Goal: Information Seeking & Learning: Check status

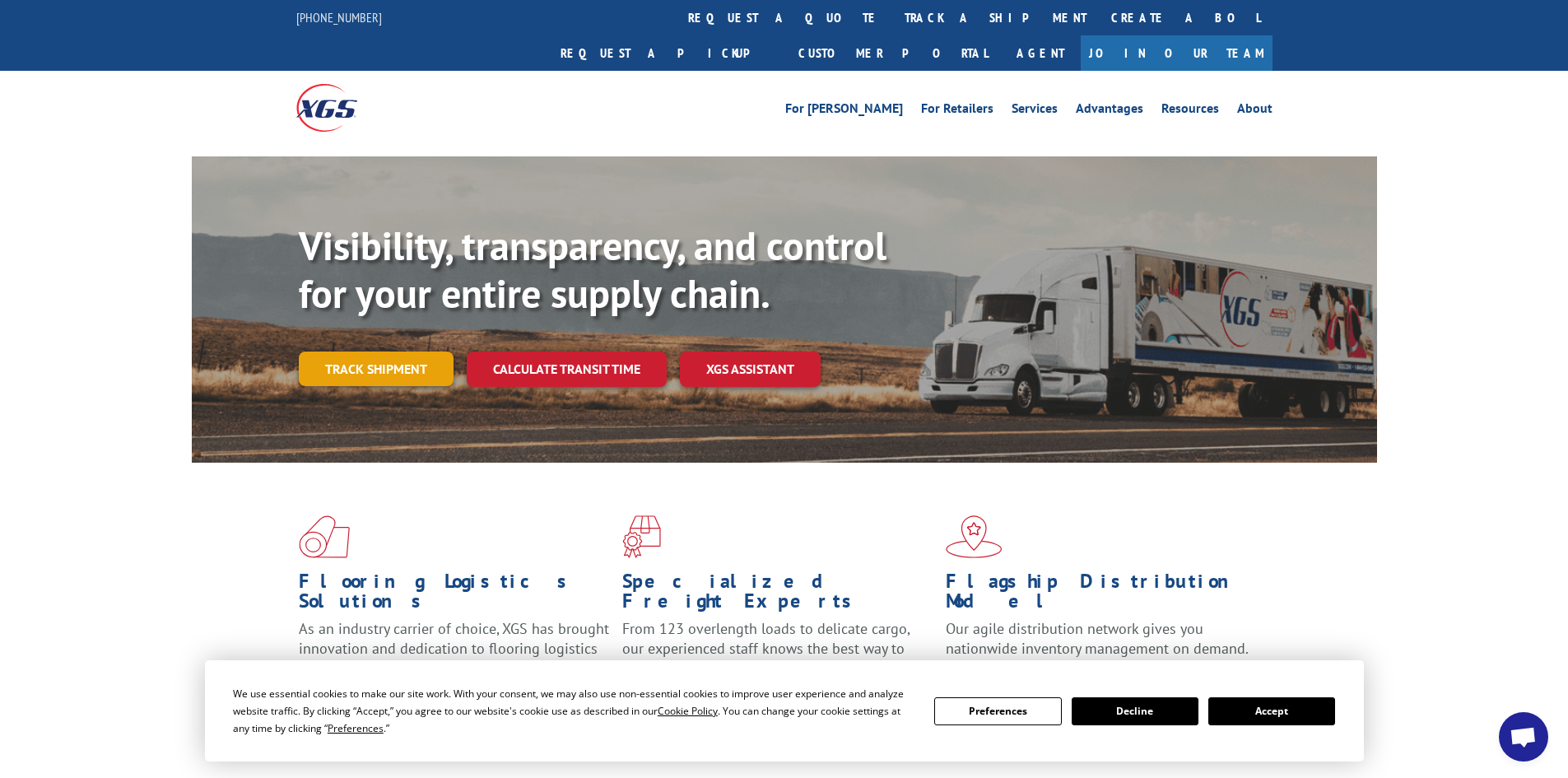
click at [403, 351] on link "Track shipment" at bounding box center [376, 369] width 154 height 35
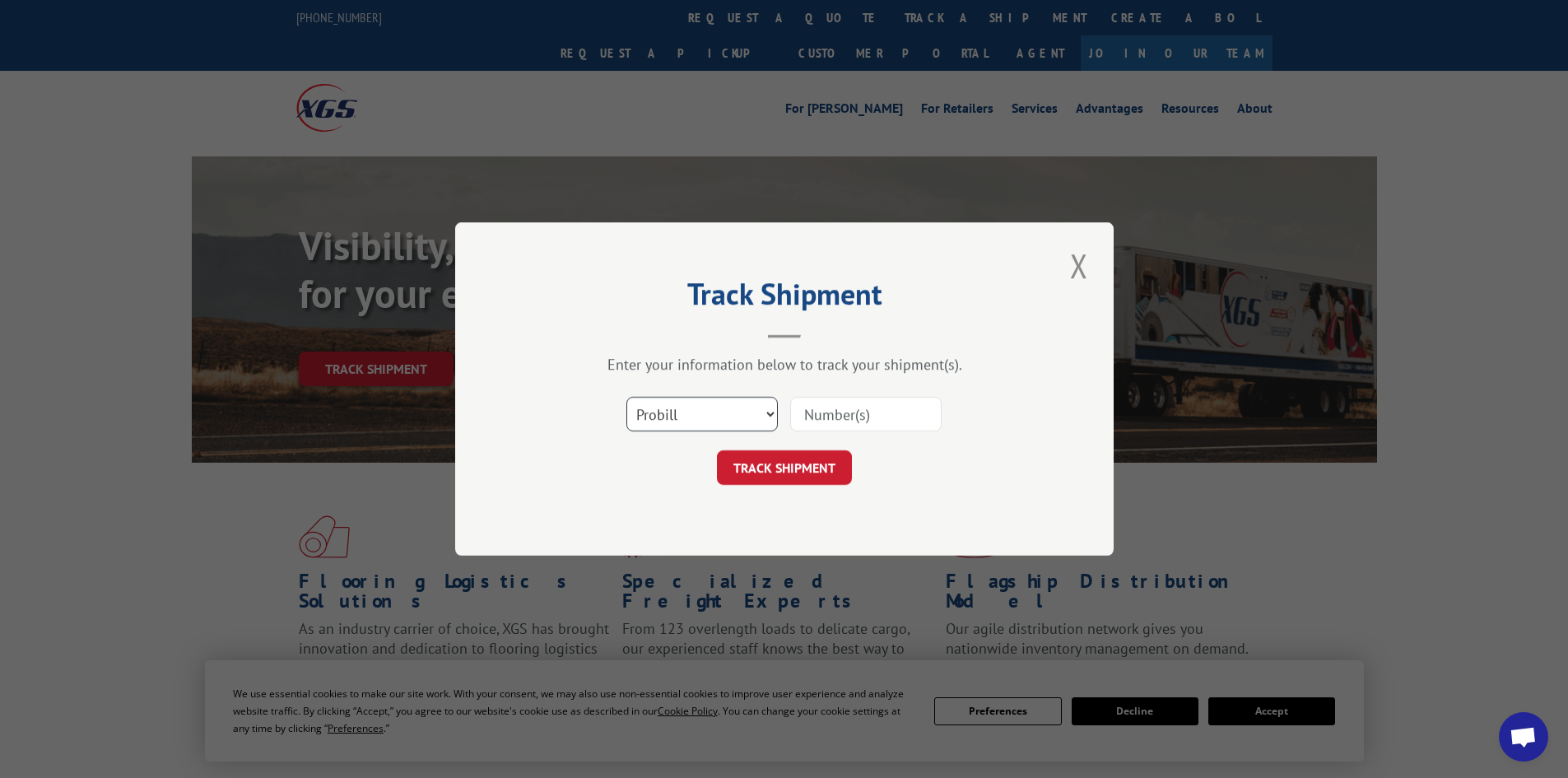
click at [737, 428] on select "Select category... Probill BOL PO" at bounding box center [702, 414] width 151 height 35
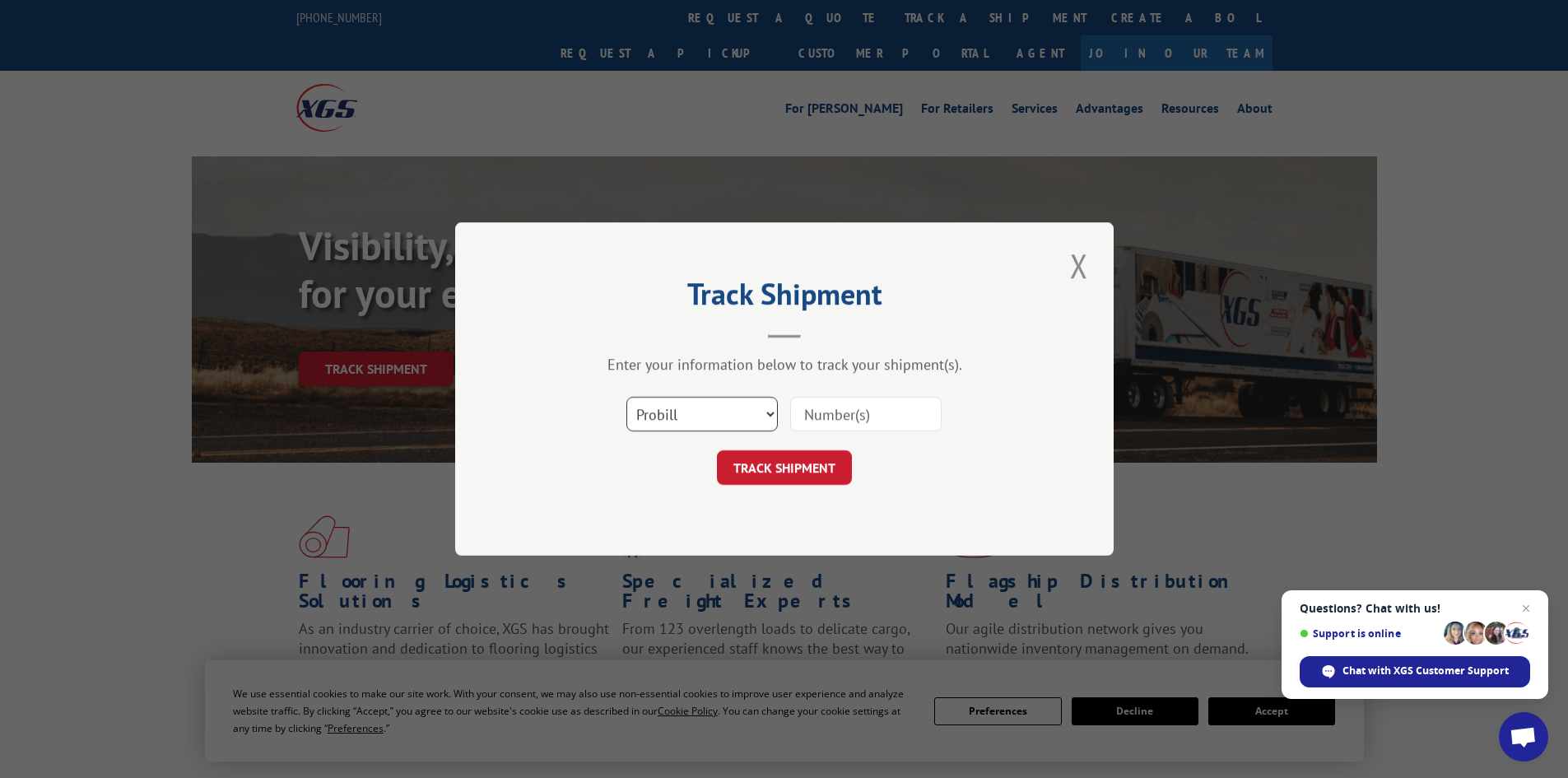
select select "po"
click at [627, 397] on select "Select category... Probill BOL PO" at bounding box center [702, 414] width 151 height 35
drag, startPoint x: 833, startPoint y: 384, endPoint x: 814, endPoint y: 410, distance: 32.2
click at [814, 410] on input at bounding box center [866, 414] width 151 height 35
paste input "09542073"
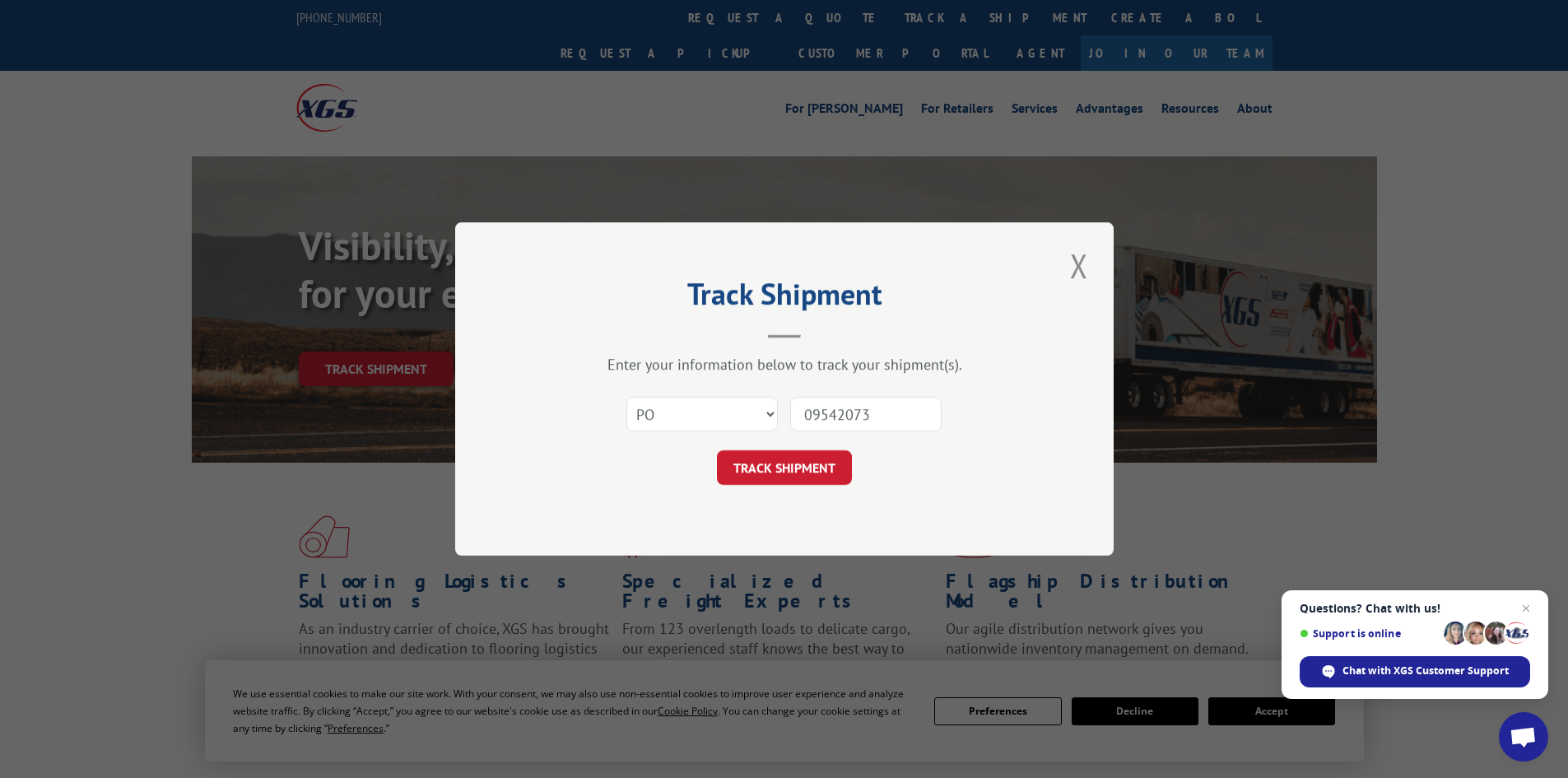
type input "09542073"
click at [776, 487] on div "Track Shipment Enter your information below to track your shipment(s). Select c…" at bounding box center [784, 389] width 658 height 334
click at [776, 483] on button "TRACK SHIPMENT" at bounding box center [784, 467] width 135 height 35
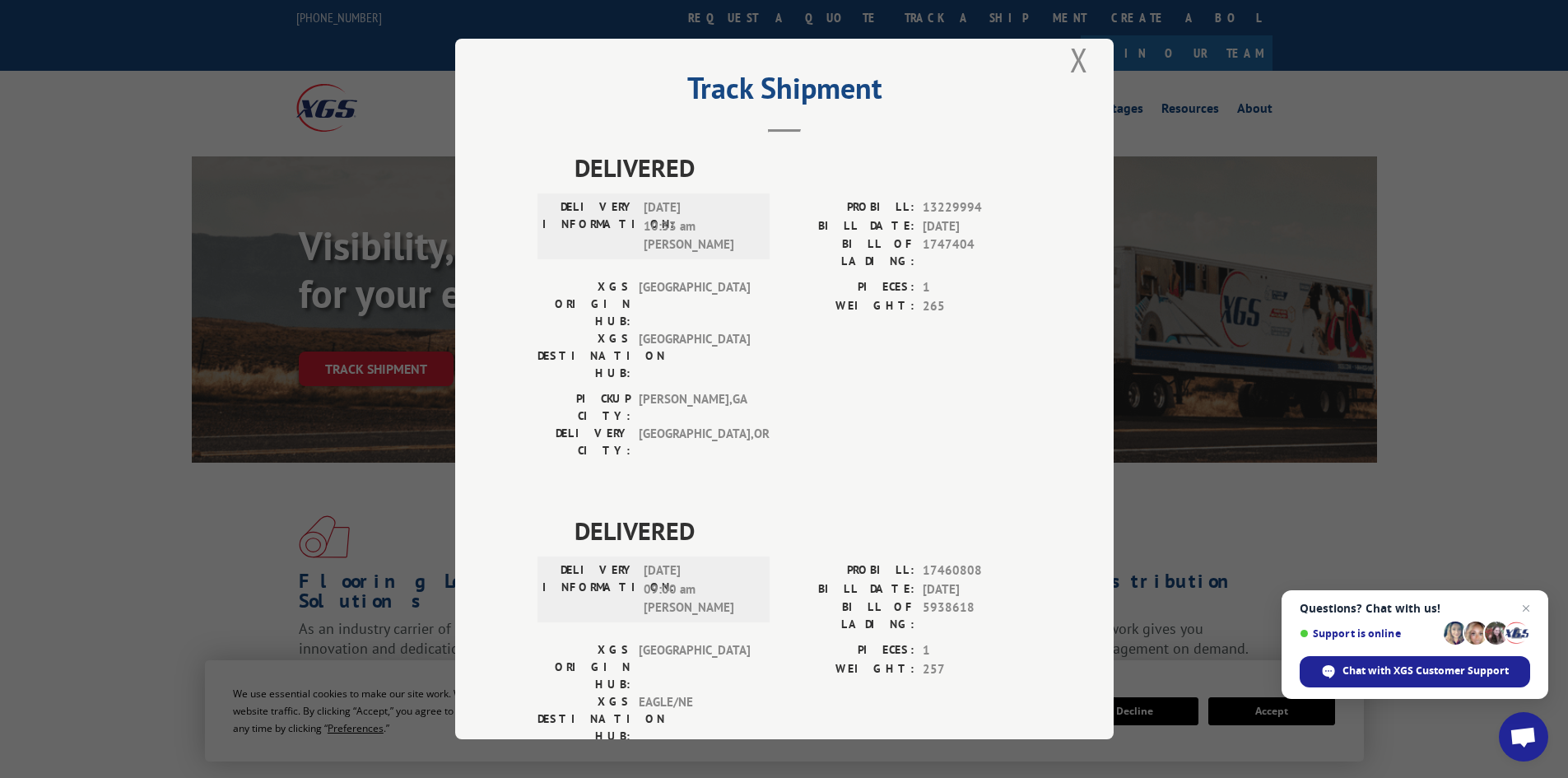
scroll to position [42, 0]
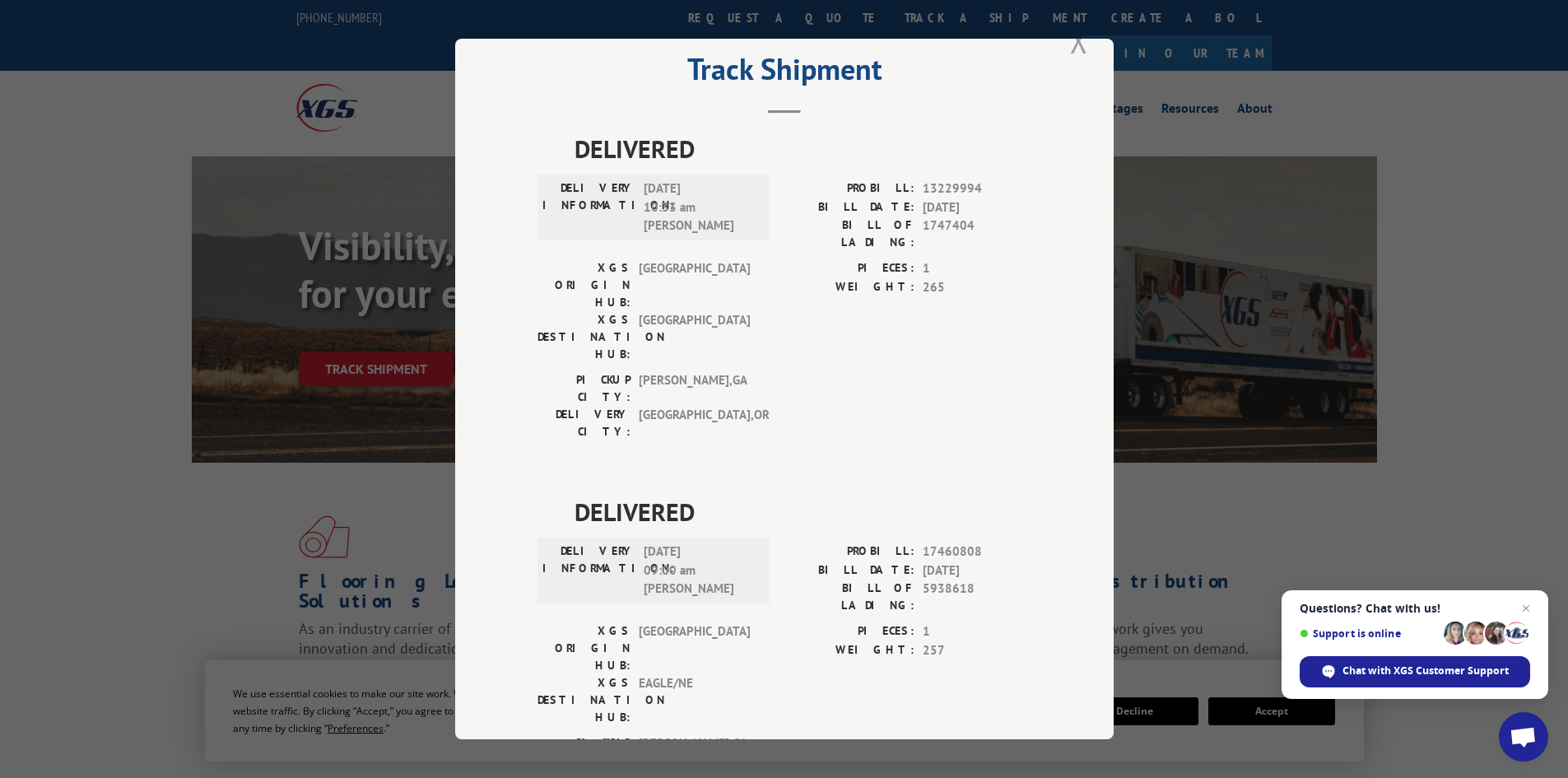
click at [1067, 54] on button "Close modal" at bounding box center [1079, 41] width 28 height 46
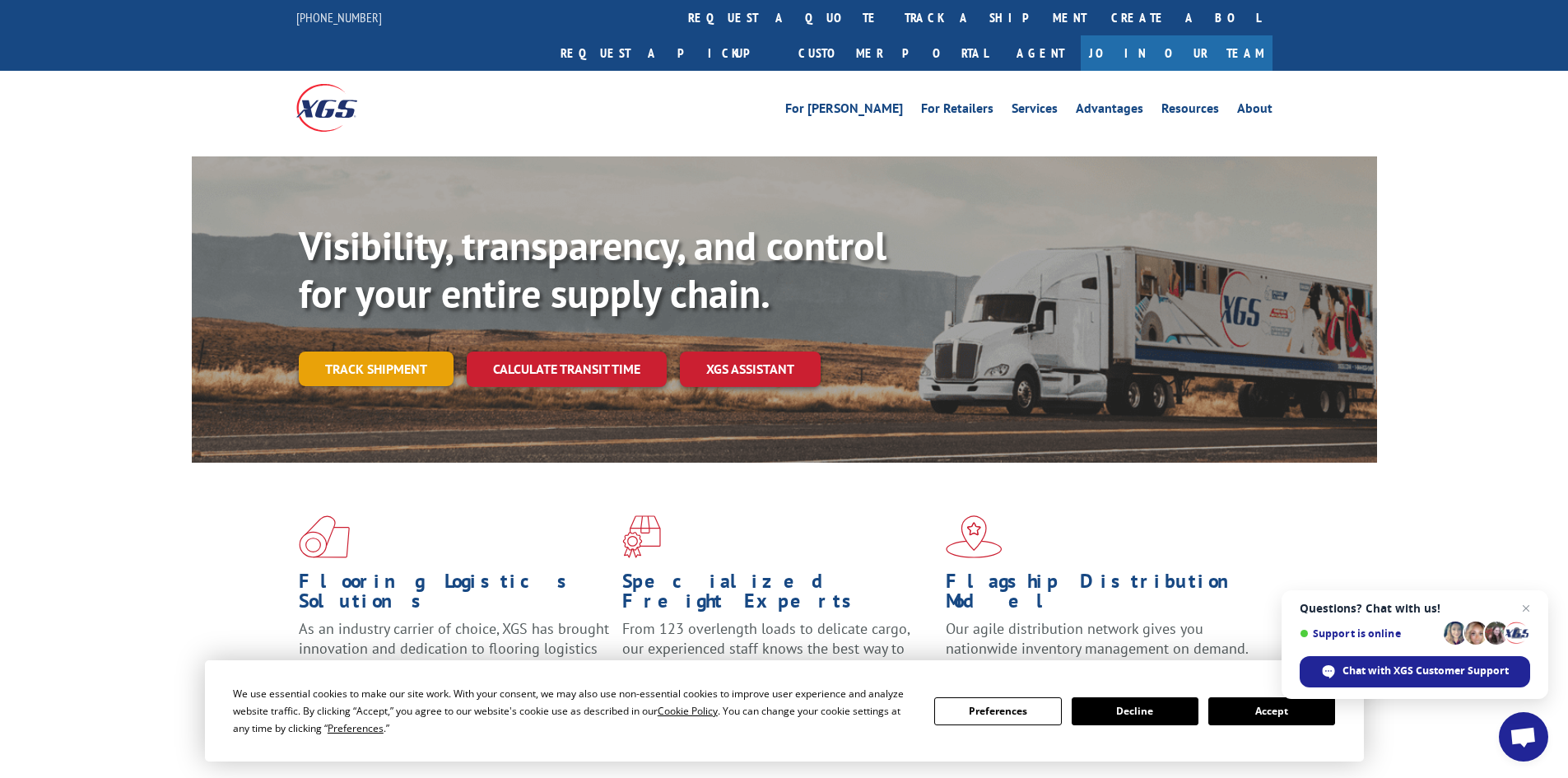
click at [388, 351] on link "Track shipment" at bounding box center [376, 369] width 154 height 35
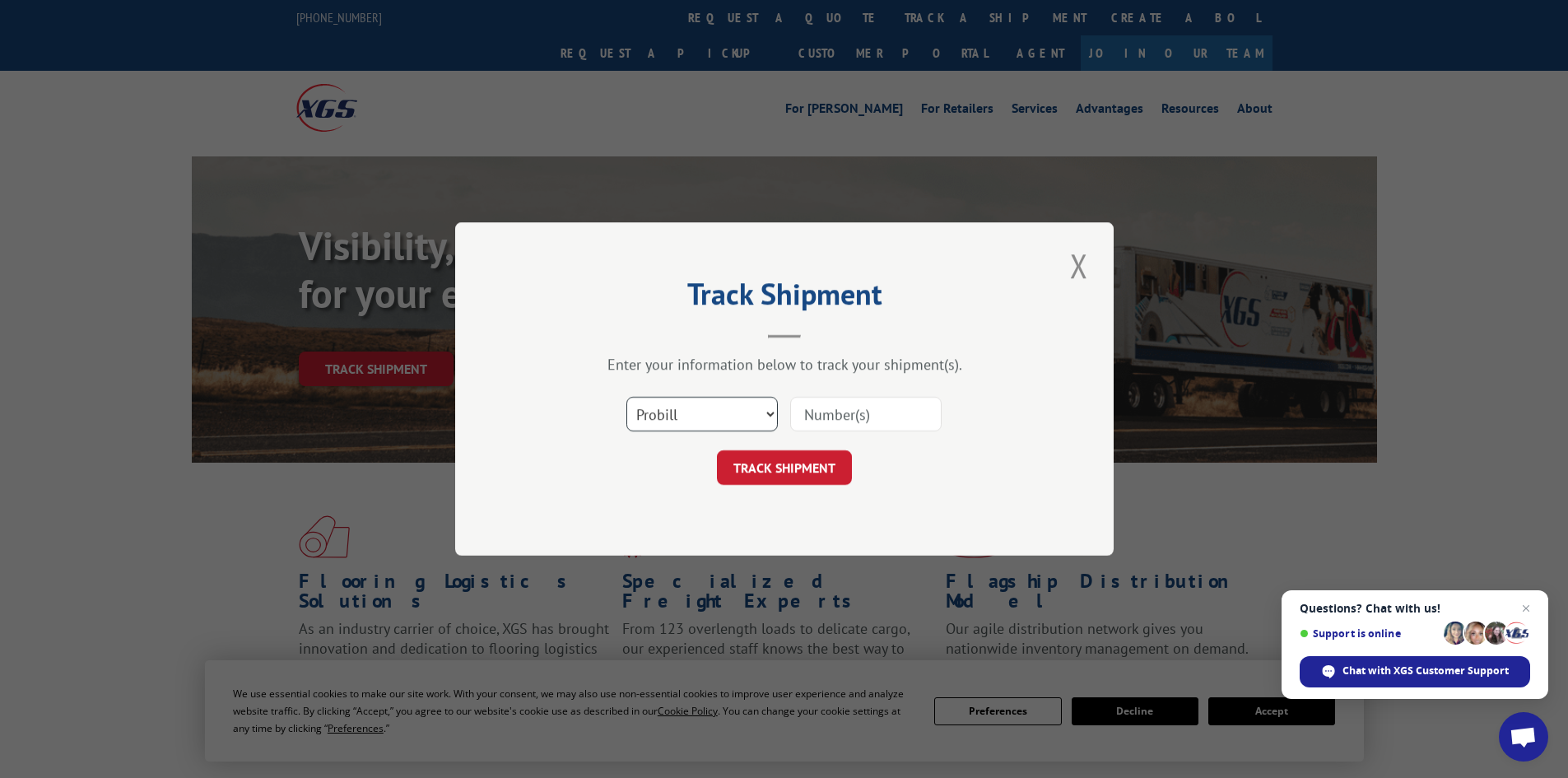
drag, startPoint x: 727, startPoint y: 413, endPoint x: 732, endPoint y: 421, distance: 9.4
click at [727, 413] on select "Select category... Probill BOL PO" at bounding box center [702, 414] width 151 height 35
click at [627, 397] on select "Select category... Probill BOL PO" at bounding box center [702, 414] width 151 height 35
click at [701, 421] on select "Select category... Probill BOL PO" at bounding box center [702, 414] width 151 height 35
select select "po"
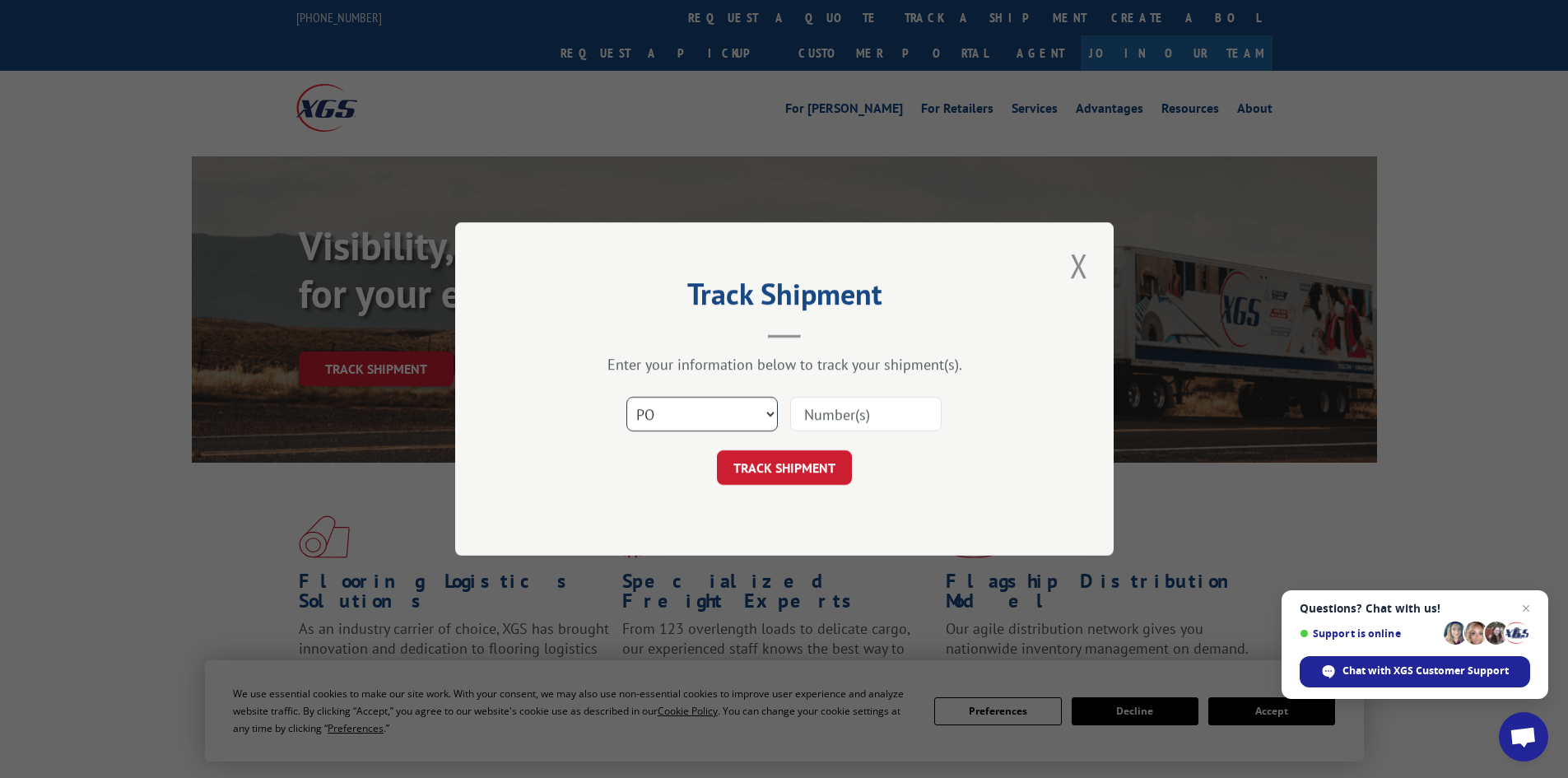
click at [627, 397] on select "Select category... Probill BOL PO" at bounding box center [702, 414] width 151 height 35
click at [839, 404] on input at bounding box center [866, 414] width 151 height 35
paste input "09542111"
type input "09542111"
click at [813, 482] on button "TRACK SHIPMENT" at bounding box center [784, 467] width 135 height 35
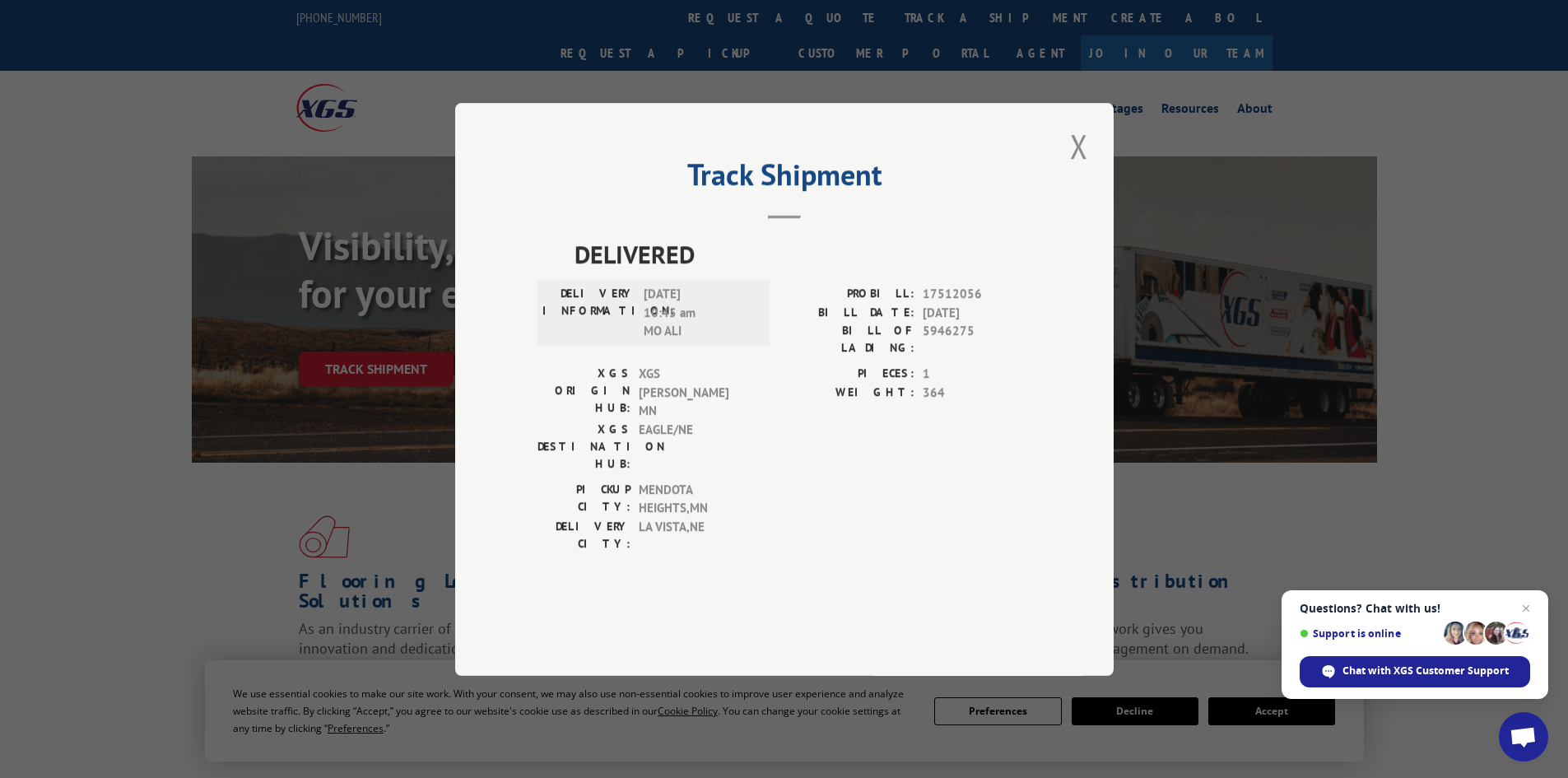
click at [501, 523] on div "Track Shipment DELIVERED DELIVERY INFORMATION: [DATE] 10:45 am MO ALI PROBILL: …" at bounding box center [784, 389] width 658 height 573
click at [1085, 169] on button "Close modal" at bounding box center [1079, 146] width 28 height 46
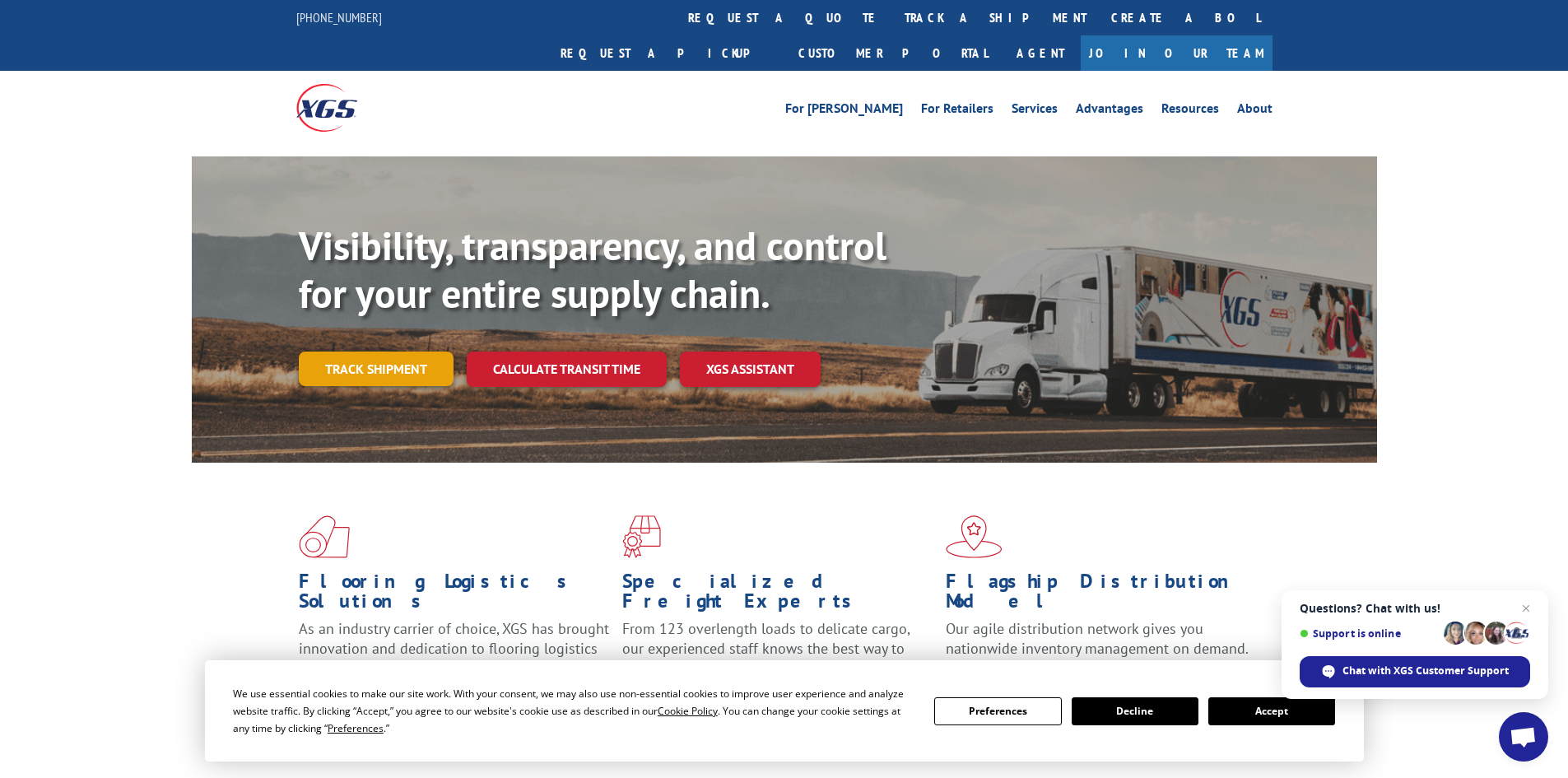
click at [366, 351] on link "Track shipment" at bounding box center [376, 369] width 154 height 35
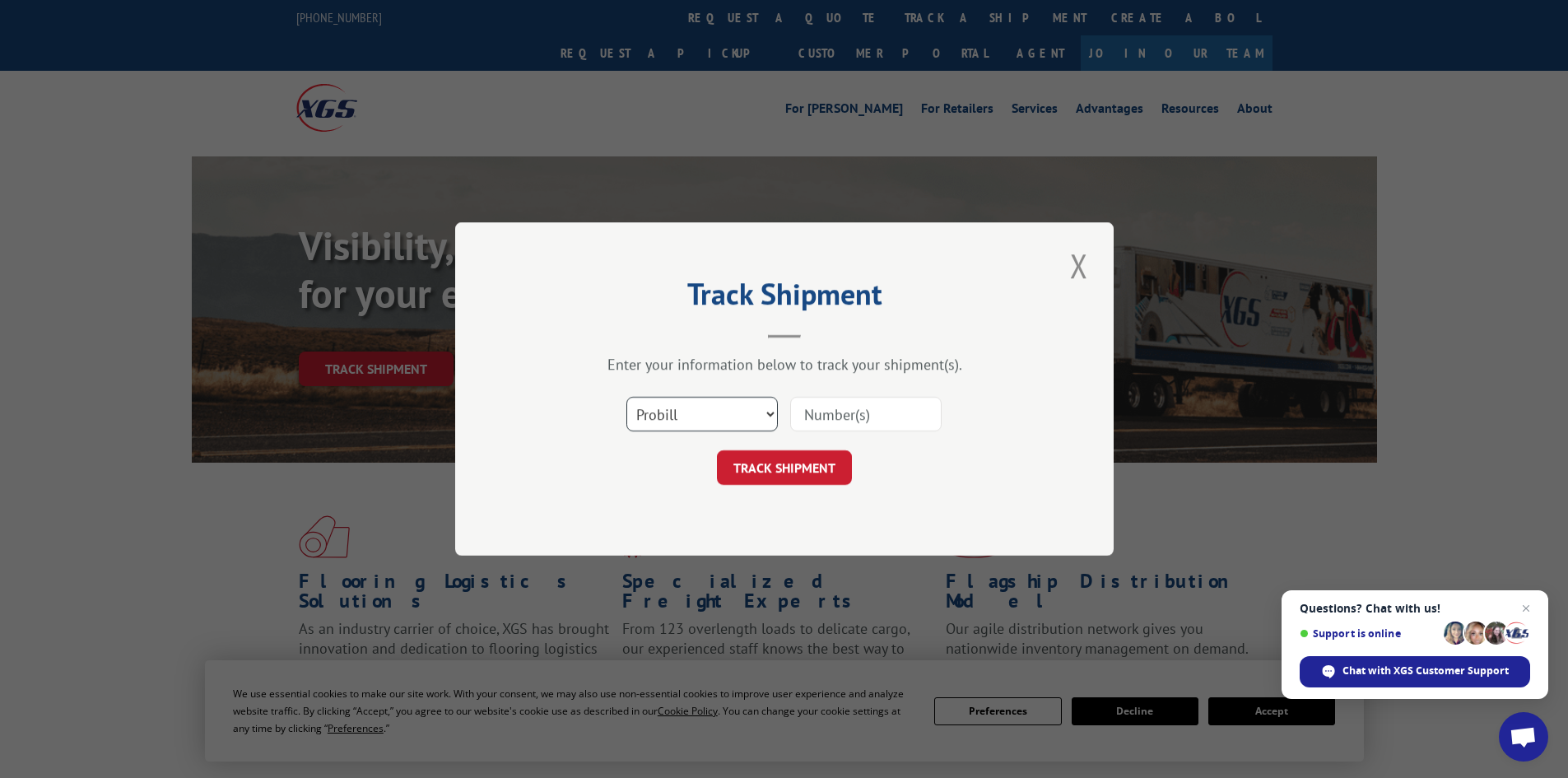
click at [734, 419] on select "Select category... Probill BOL PO" at bounding box center [702, 414] width 151 height 35
select select "po"
click at [627, 397] on select "Select category... Probill BOL PO" at bounding box center [702, 414] width 151 height 35
click at [866, 423] on input at bounding box center [866, 414] width 151 height 35
paste input "09542090"
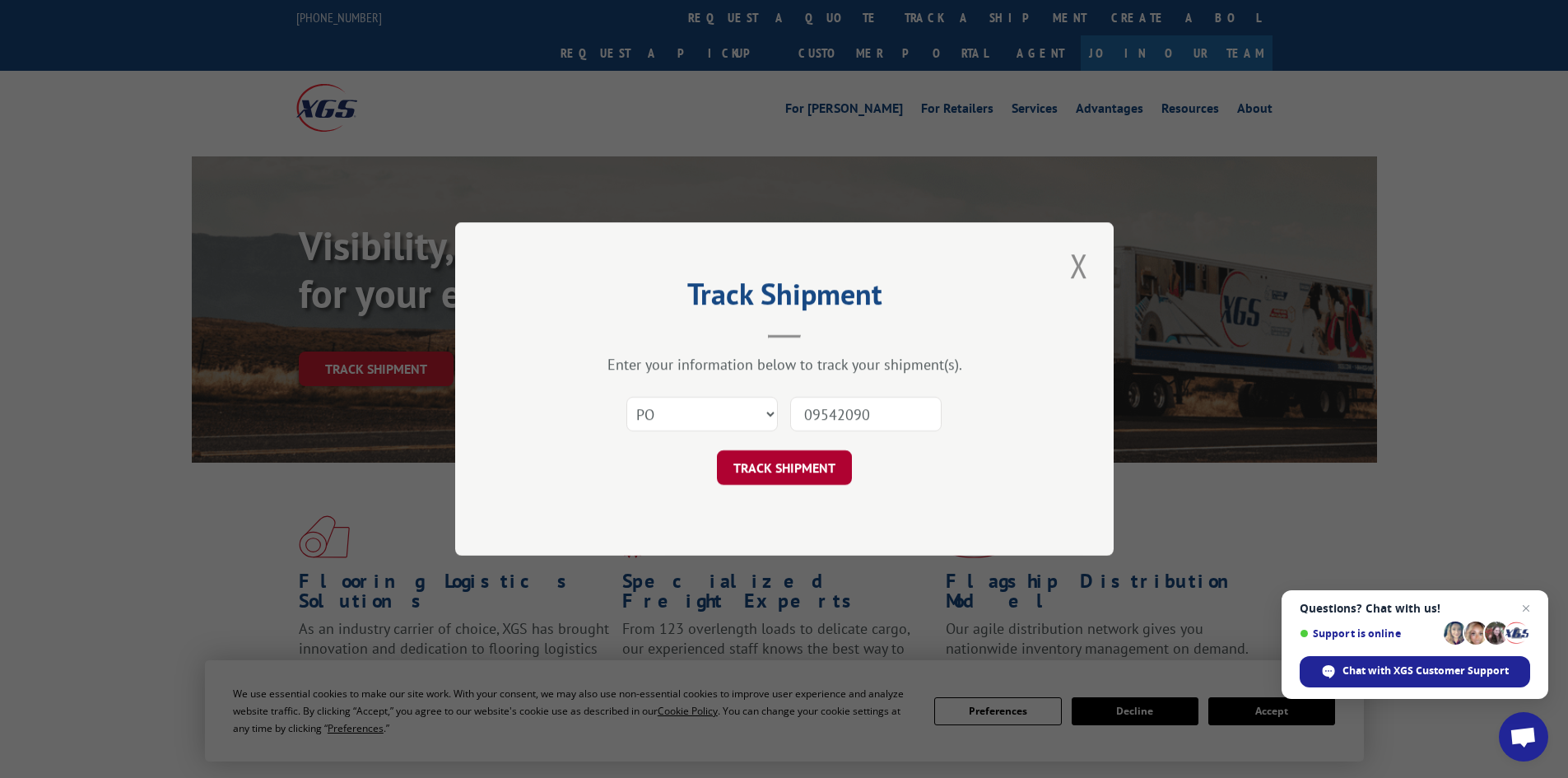
type input "09542090"
click at [831, 467] on button "TRACK SHIPMENT" at bounding box center [784, 467] width 135 height 35
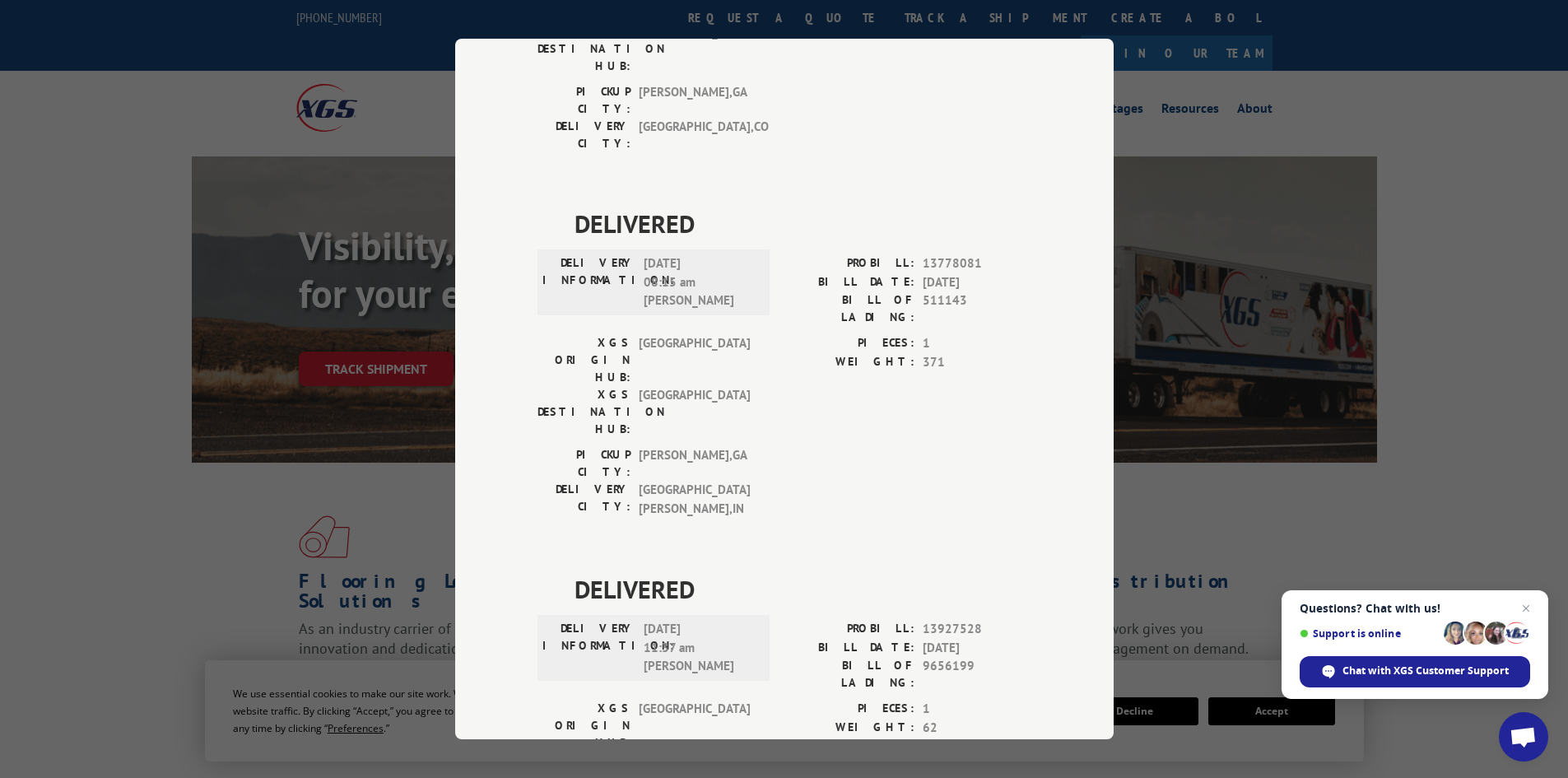
scroll to position [580, 0]
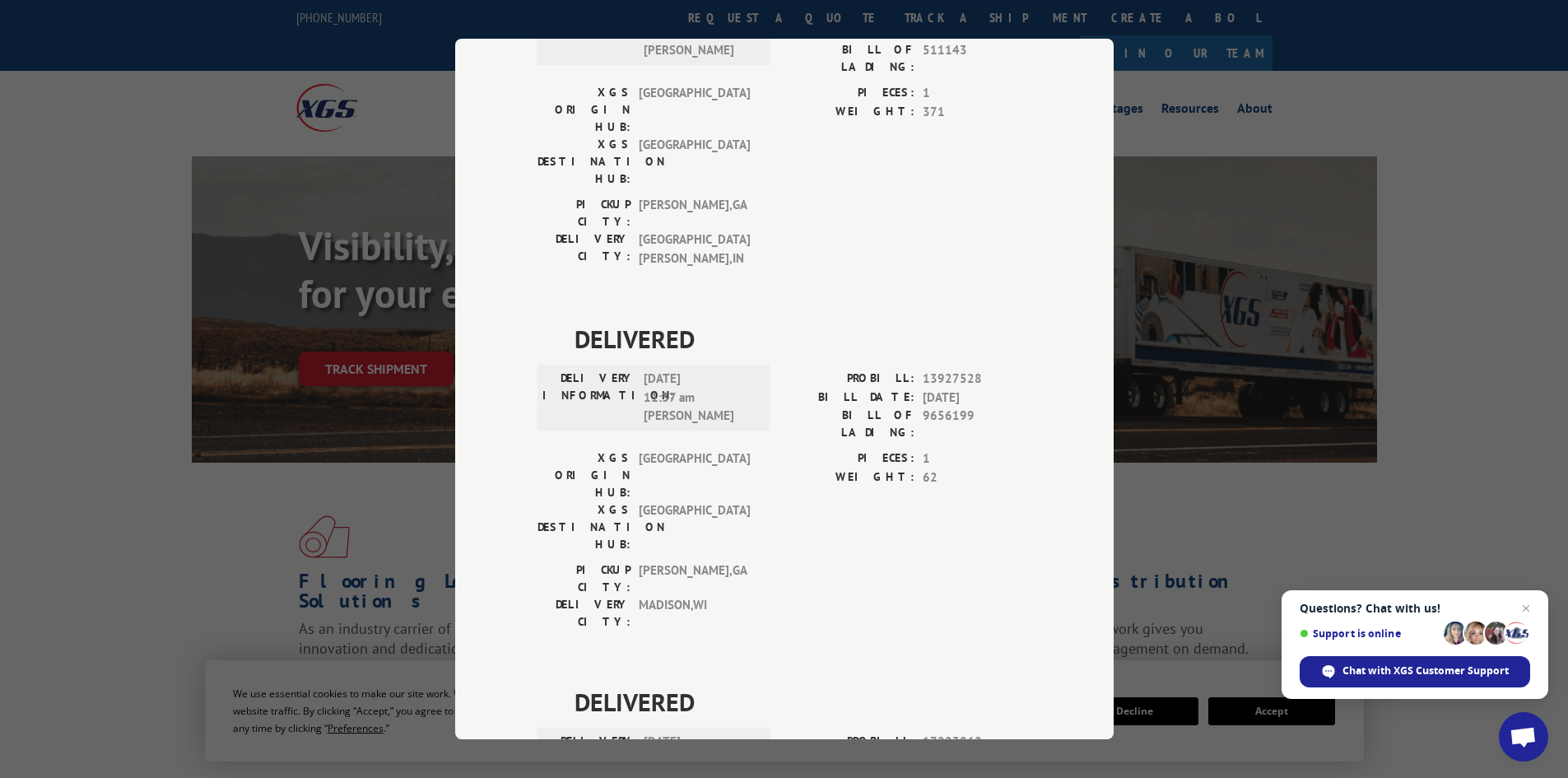
click at [238, 500] on div "Track Shipment DELIVERED DELIVERY INFORMATION: [DATE] 06:16 am Jj PROBILL: 1153…" at bounding box center [784, 389] width 1568 height 778
